Goal: Answer question/provide support

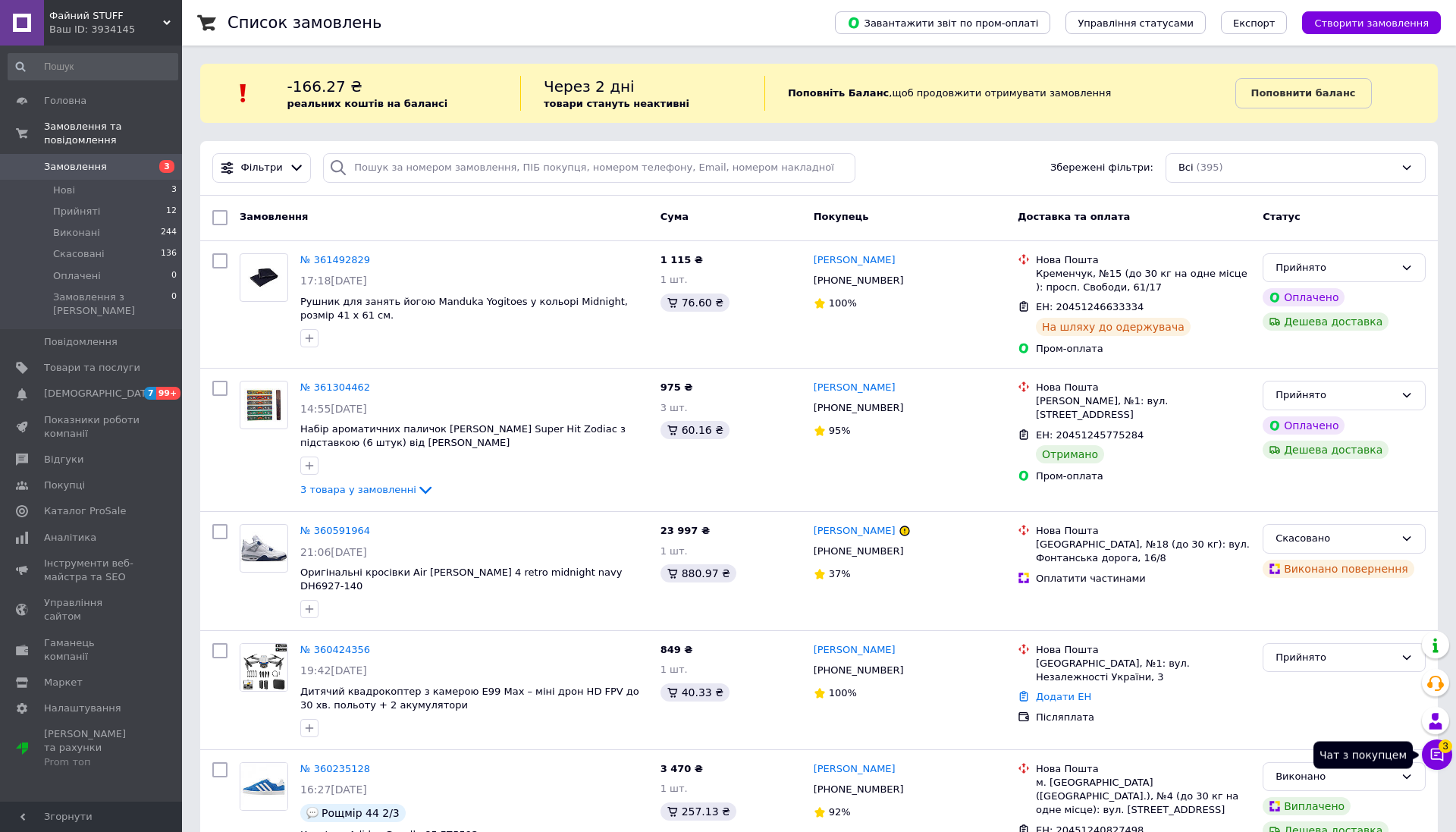
click at [1433, 756] on icon at bounding box center [1438, 755] width 15 height 15
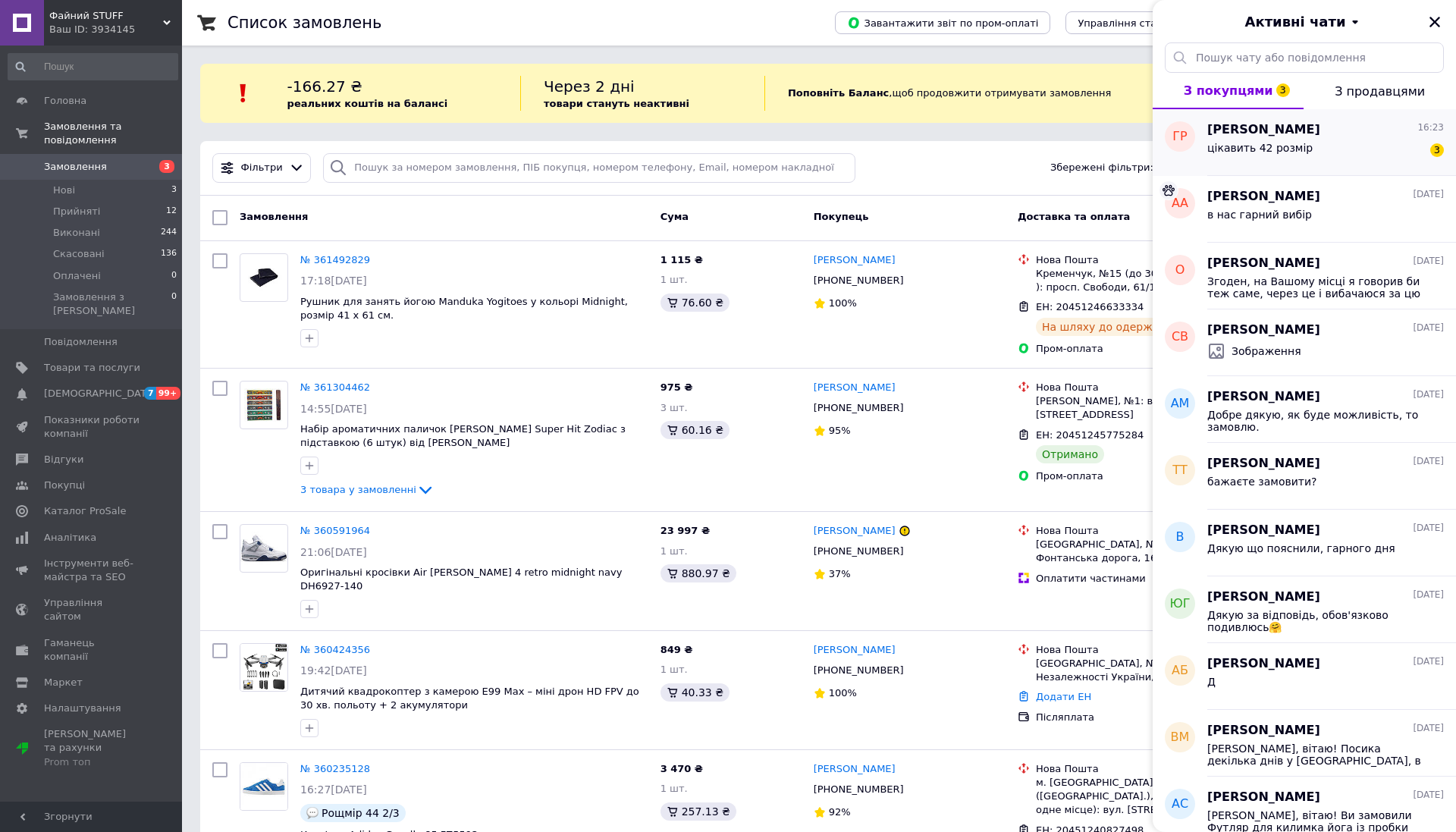
click at [1226, 134] on span "[PERSON_NAME]" at bounding box center [1264, 130] width 113 height 17
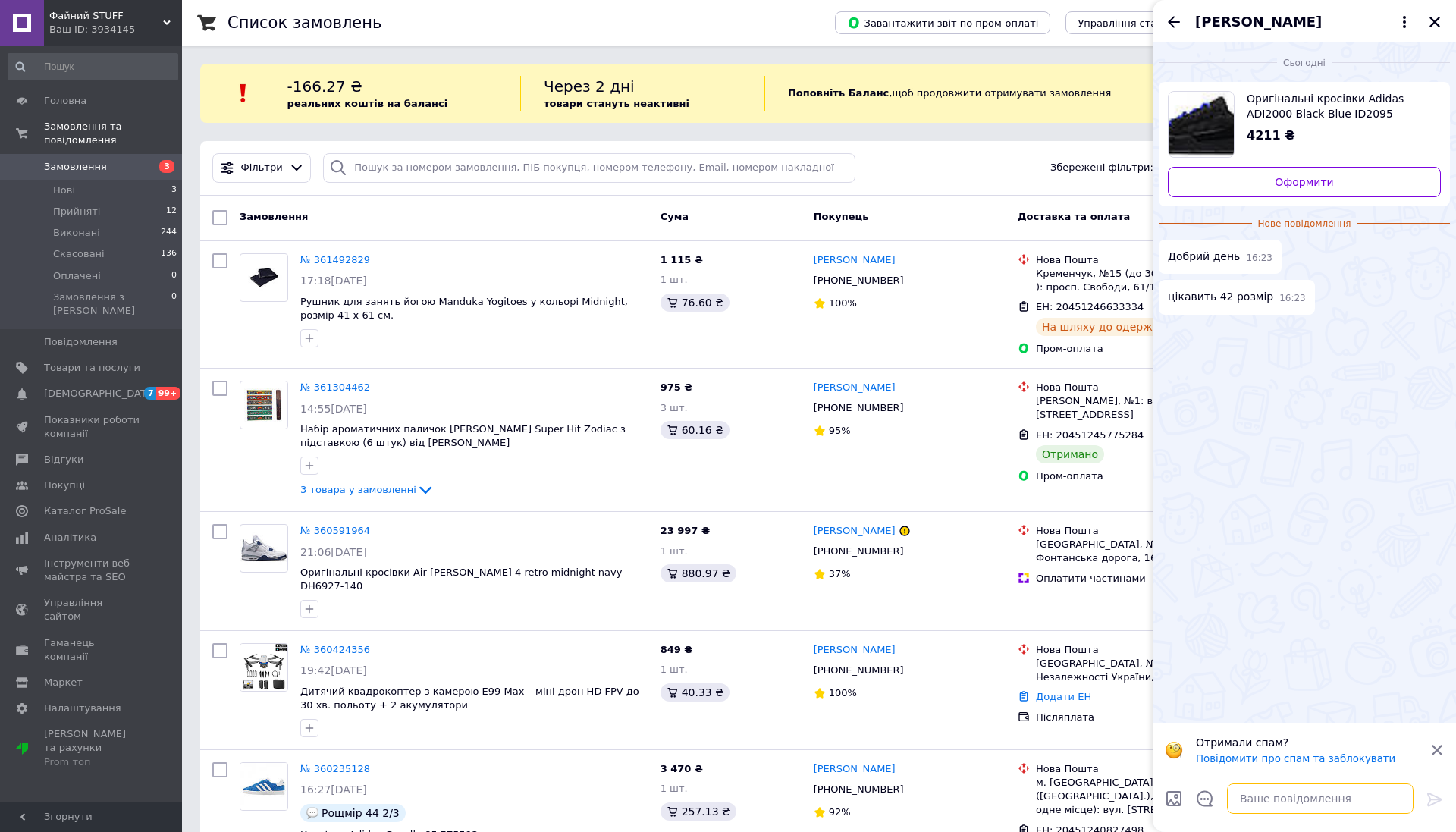
click at [1287, 789] on textarea at bounding box center [1320, 797] width 187 height 30
type textarea "Вітаю!"
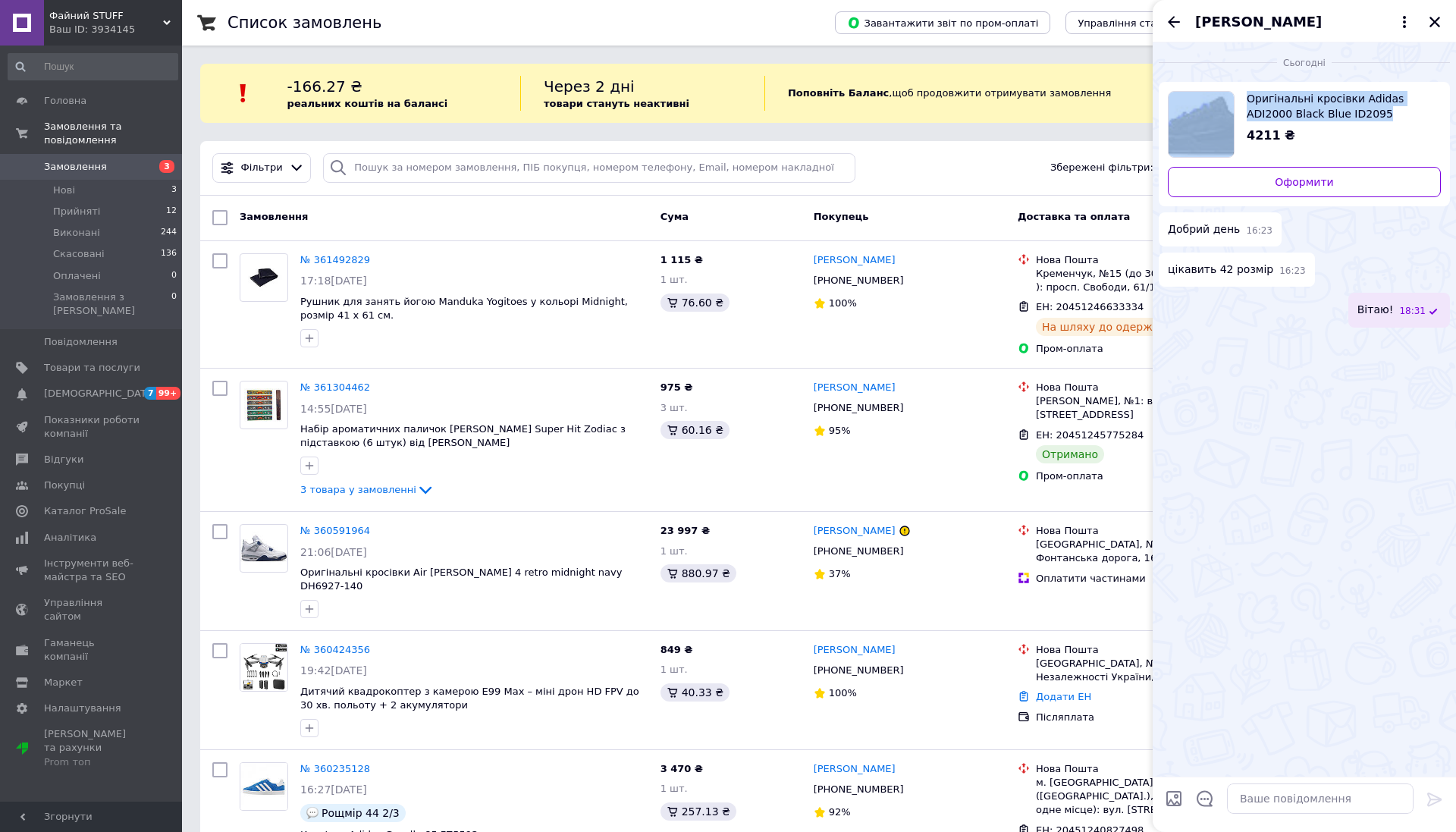
drag, startPoint x: 1365, startPoint y: 68, endPoint x: 1391, endPoint y: 106, distance: 46.0
click at [1391, 106] on div "Сьогодні Оригінальні кросівки Adidas ADI2000 Black Blue ID2095 4211 ₴ Оформити …" at bounding box center [1304, 187] width 304 height 291
copy div "Сьогодні Оригінальні кросівки Adidas ADI2000 Black Blue ID2095"
click at [98, 364] on span "Товари та послуги" at bounding box center [93, 367] width 97 height 14
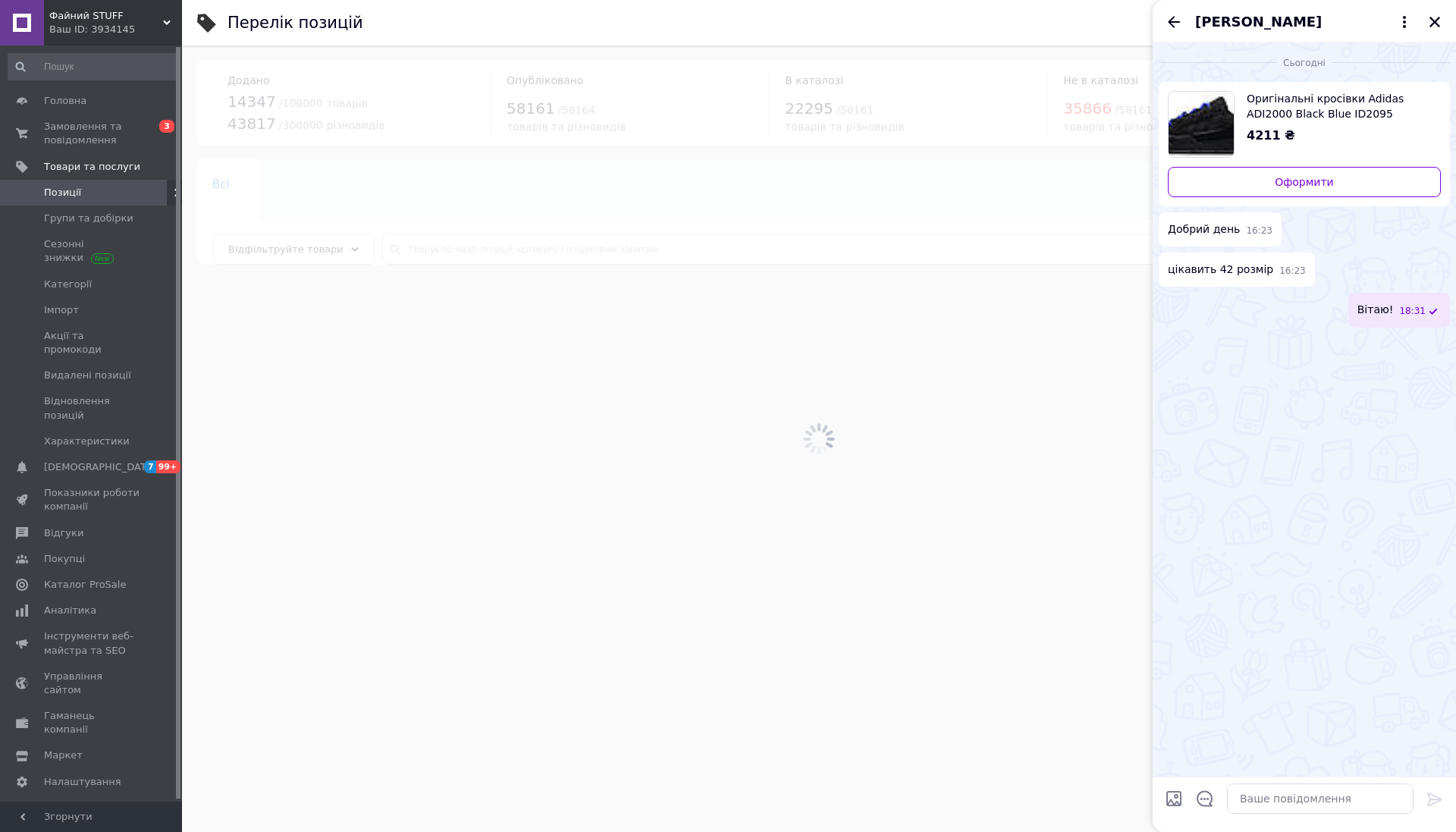
click at [474, 251] on div at bounding box center [819, 439] width 1274 height 787
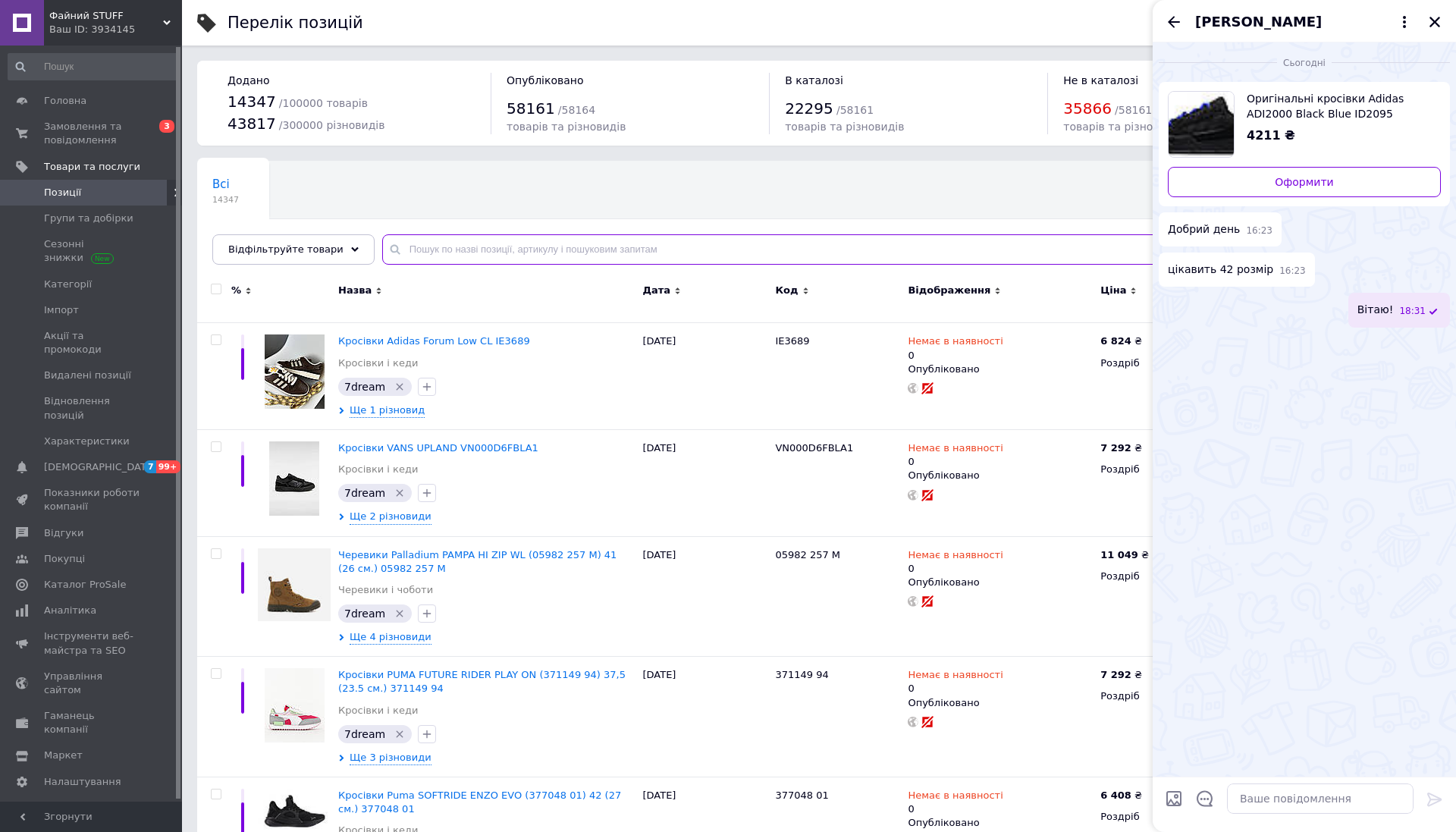
click at [498, 251] on input "text" at bounding box center [903, 248] width 1043 height 30
paste input "ID209"
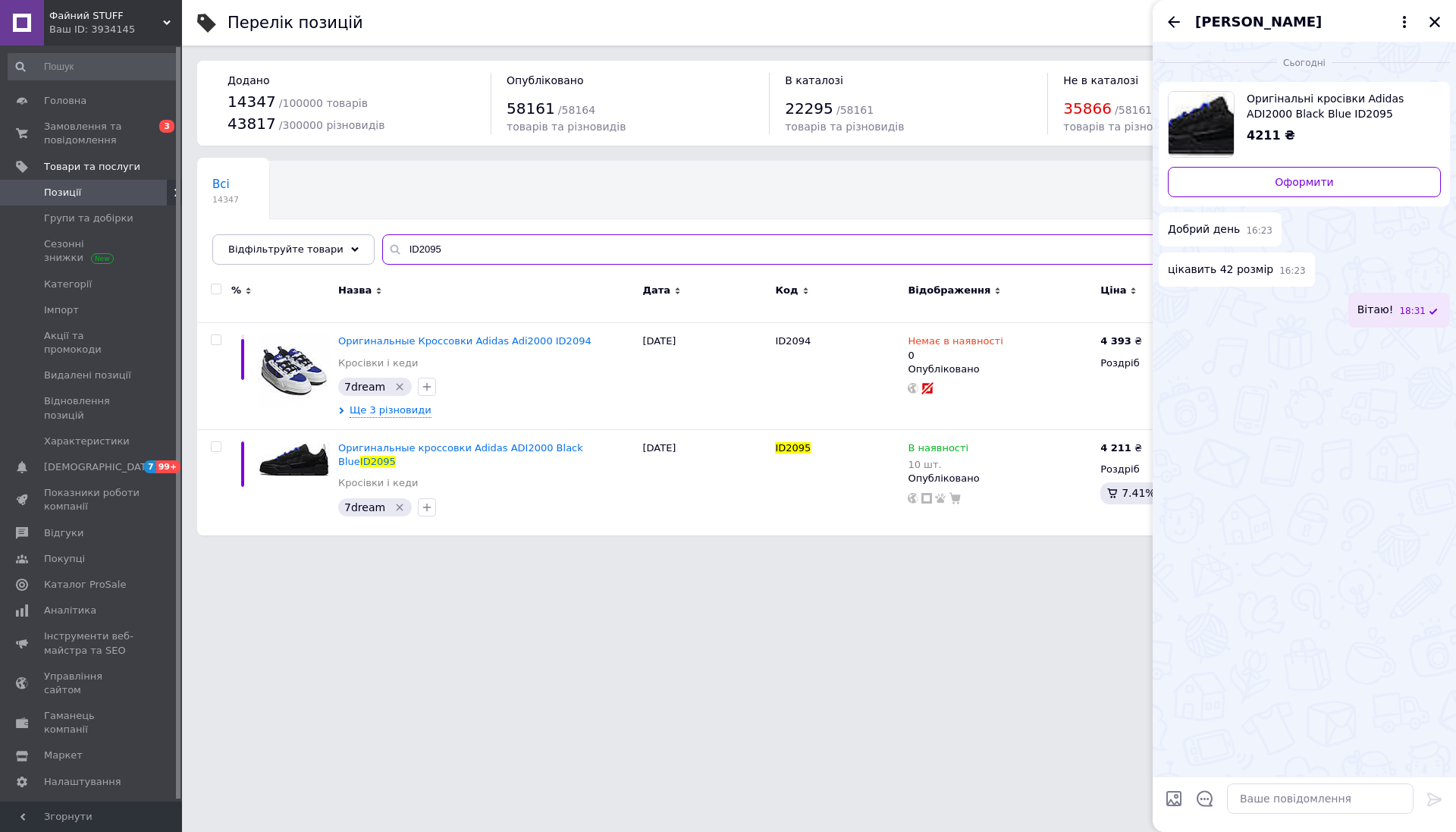
type input "ID2095"
click at [1291, 103] on span "Оригінальні кросівки Adidas ADI2000 Black Blue ID2095" at bounding box center [1338, 105] width 182 height 30
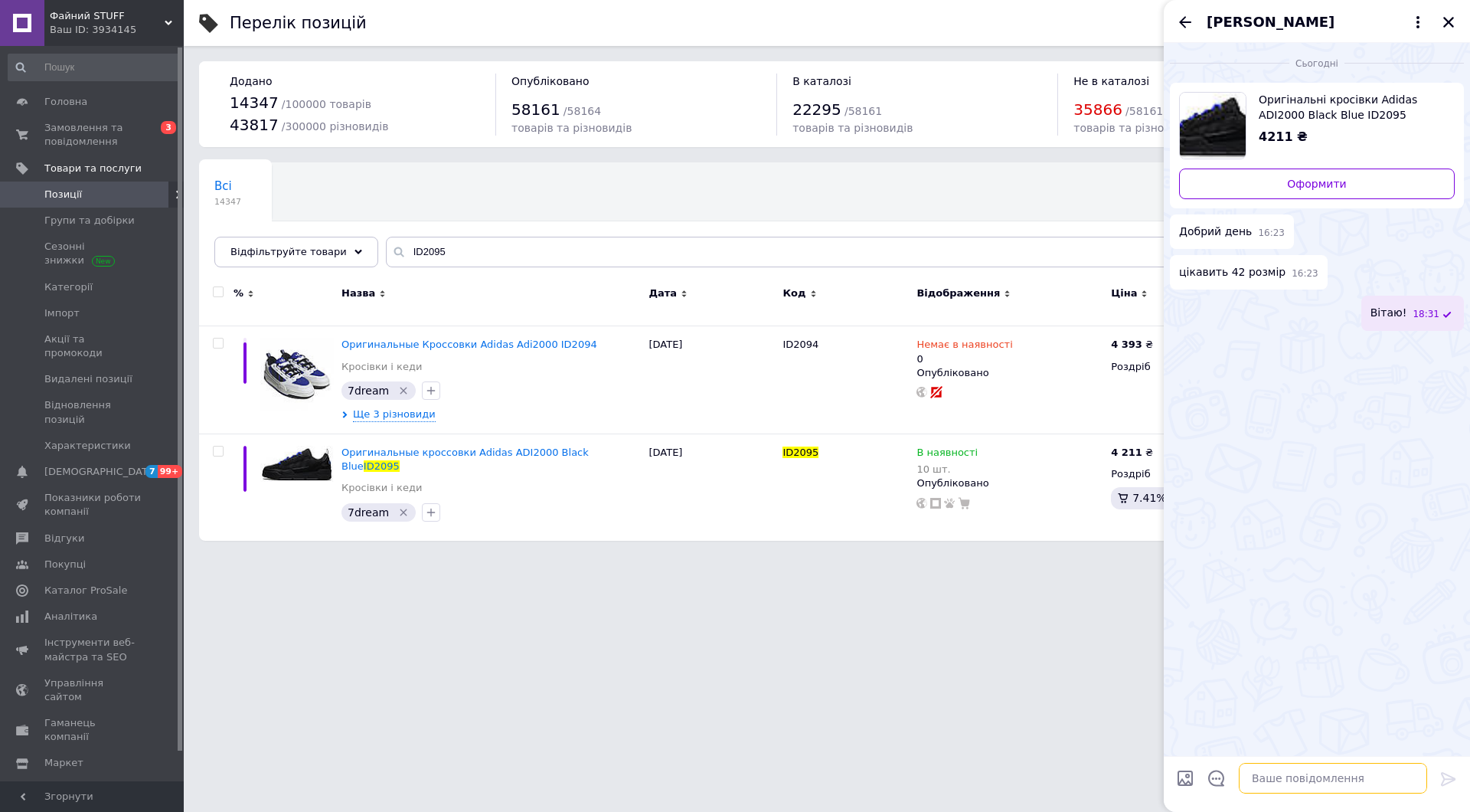
click at [1263, 776] on textarea at bounding box center [1332, 777] width 188 height 30
type textarea "в цьому кольорі маємо лише 36 2/3"
click at [81, 135] on span "Замовлення та повідомлення" at bounding box center [94, 135] width 98 height 27
